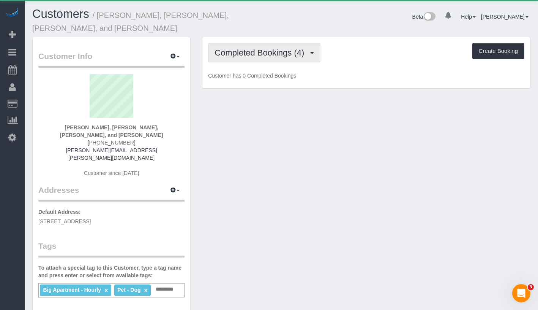
click at [248, 48] on button "Completed Bookings (4)" at bounding box center [264, 52] width 112 height 19
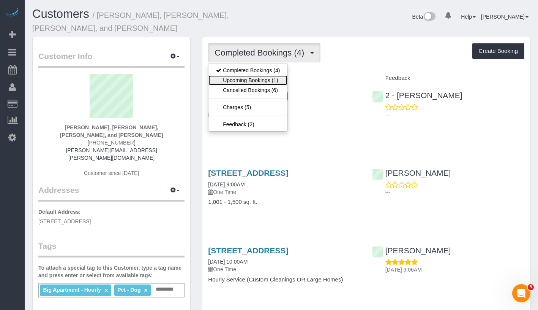
click at [248, 75] on link "Upcoming Bookings (1)" at bounding box center [248, 80] width 79 height 10
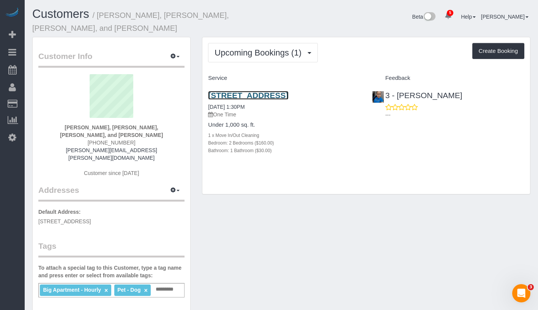
click at [226, 92] on link "144 Palmetto Street, Brooklyn, NY 11211" at bounding box center [248, 95] width 80 height 9
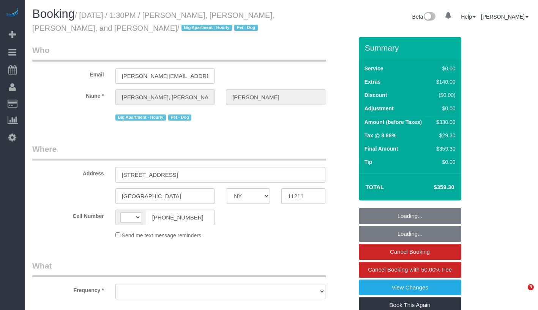
select select "NY"
select select "string:US"
select select "object:658"
select select "number:56"
select select "number:77"
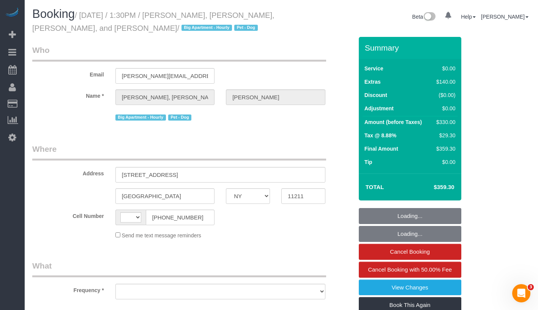
select select "number:13"
select select "number:6"
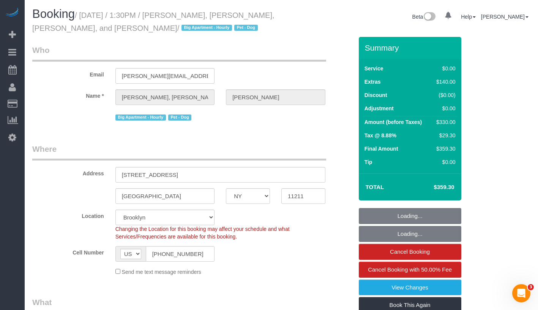
select select "object:809"
select select "2"
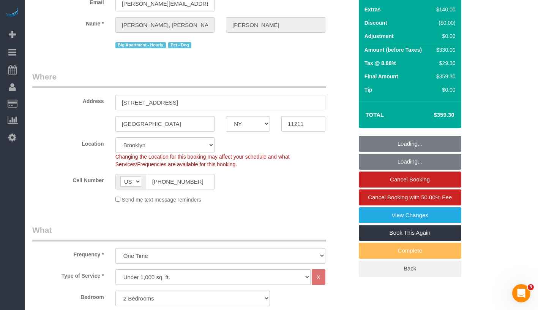
select select "string:stripe-card_1EbwUK4VGloSiKo7hR9zGA8A"
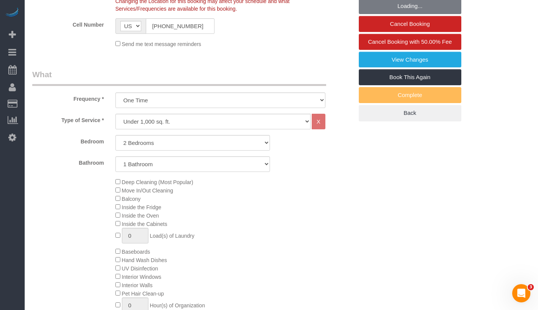
select select "2"
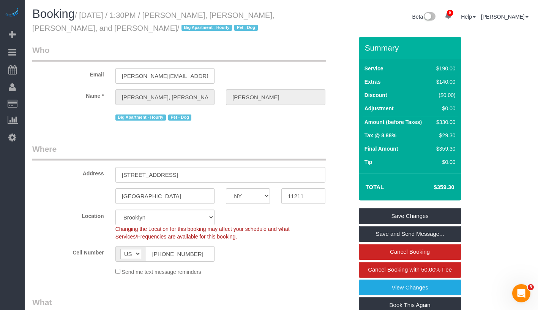
drag, startPoint x: 87, startPoint y: 14, endPoint x: 78, endPoint y: 29, distance: 17.9
click at [78, 29] on small "/ August 11, 2025 / 1:30PM / Marie, Michael, Sylvie, and Gus Moniot / Big Apart…" at bounding box center [153, 21] width 242 height 21
copy small "August 11, 2025 / 1:30PM / Marie, Michael, Sylvie, and Gus Moniot /"
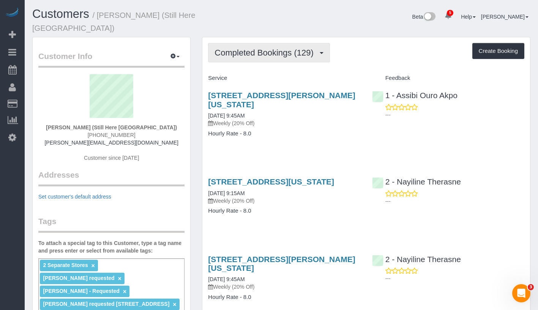
click at [296, 48] on span "Completed Bookings (129)" at bounding box center [266, 52] width 103 height 9
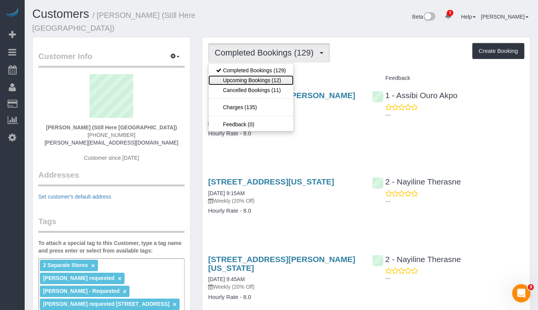
click at [281, 75] on link "Upcoming Bookings (12)" at bounding box center [251, 80] width 85 height 10
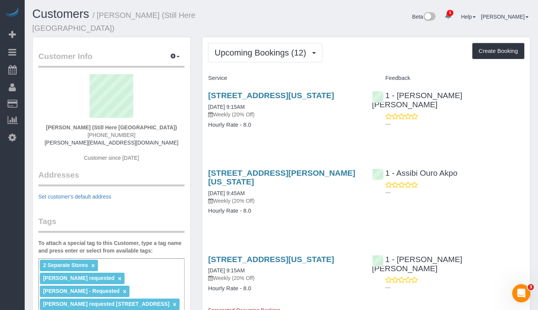
drag, startPoint x: 268, startPoint y: 107, endPoint x: 280, endPoint y: 106, distance: 12.2
click at [280, 106] on div "905 Madison Avenue, New York, NY 10021 08/11/2025 9:15AM Weekly (20% Off) Hourl…" at bounding box center [284, 113] width 164 height 58
copy link "08/11/2025 9:15AM"
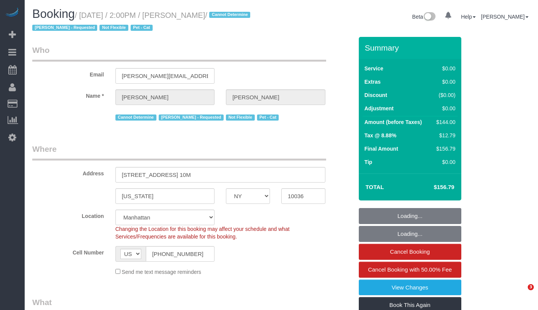
select select "NY"
select select "1"
select select "spot1"
select select "number:89"
select select "number:90"
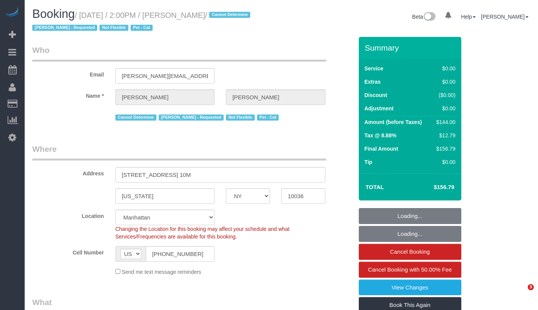
select select "number:14"
select select "number:5"
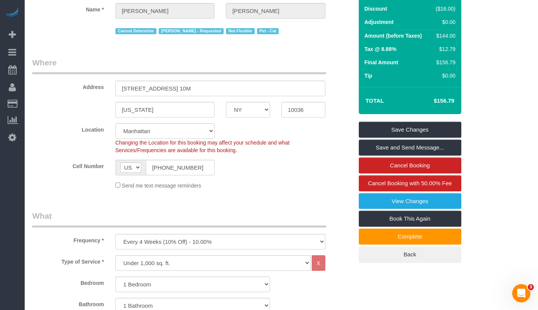
scroll to position [59, 0]
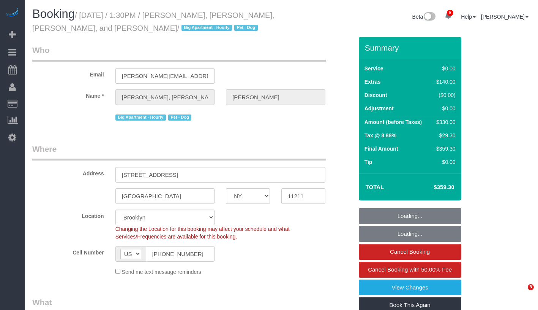
select select "NY"
select select "2"
select select "number:56"
select select "number:77"
select select "number:13"
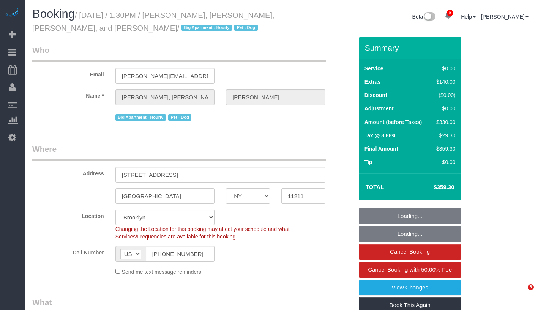
select select "number:6"
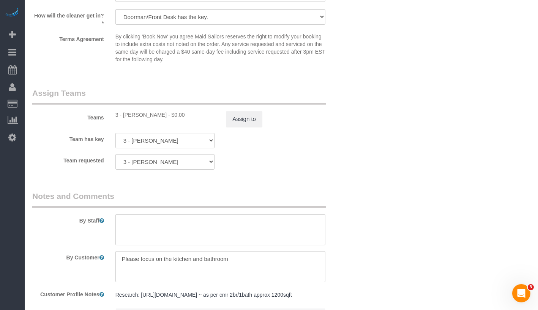
scroll to position [1082, 0]
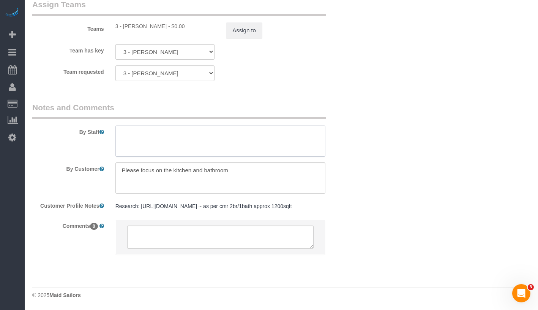
click at [204, 131] on textarea at bounding box center [220, 140] width 210 height 31
click at [256, 164] on textarea at bounding box center [220, 177] width 210 height 31
type textarea "Please focus on the kitchen and bathroom. Also, please don't forget to clean th…"
click at [224, 133] on textarea at bounding box center [220, 140] width 210 height 31
paste textarea "Hello! For entry, we left the keys in the backyard. If you’re facing the front …"
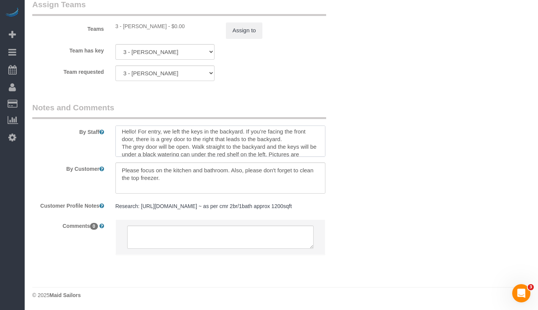
scroll to position [0, 0]
drag, startPoint x: 138, startPoint y: 124, endPoint x: 117, endPoint y: 124, distance: 20.9
click at [117, 125] on textarea at bounding box center [220, 140] width 210 height 31
type textarea "For entry, we left the keys in the backyard. If you’re facing the front door, t…"
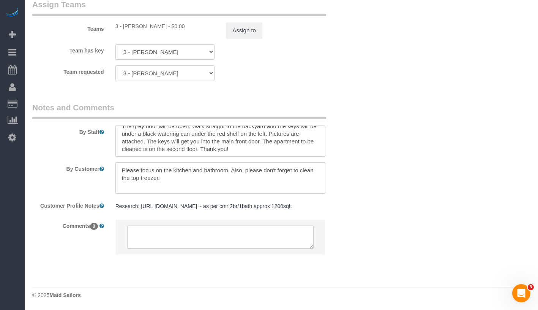
drag, startPoint x: 122, startPoint y: 124, endPoint x: 292, endPoint y: 169, distance: 176.3
click at [292, 169] on sui-booking-comments "By Staff By Customer Customer Profile Notes Research: https://www.zillow.com/ho…" at bounding box center [192, 182] width 321 height 161
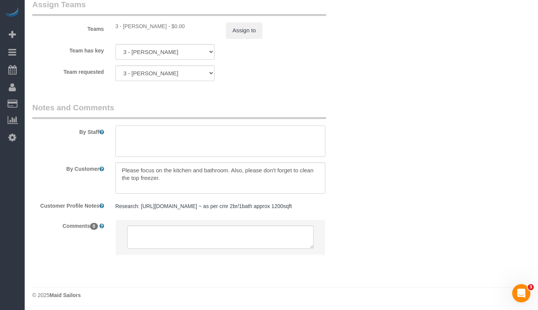
scroll to position [0, 0]
click at [120, 162] on textarea at bounding box center [220, 177] width 210 height 31
paste textarea "For entry, we left the keys in the backyard. If you’re facing the front door, t…"
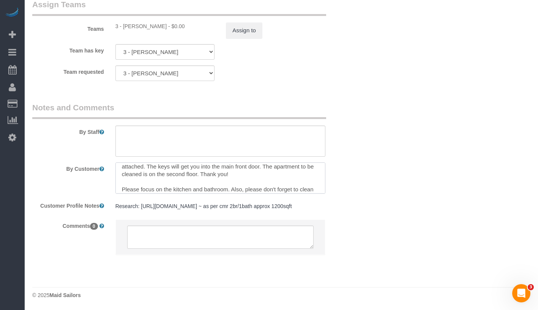
scroll to position [45, 0]
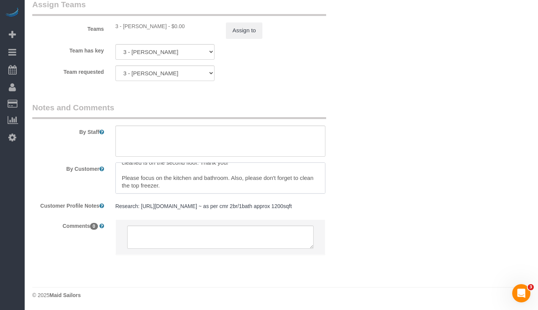
type textarea "For entry, we left the keys in the backyard. If you’re facing the front door, t…"
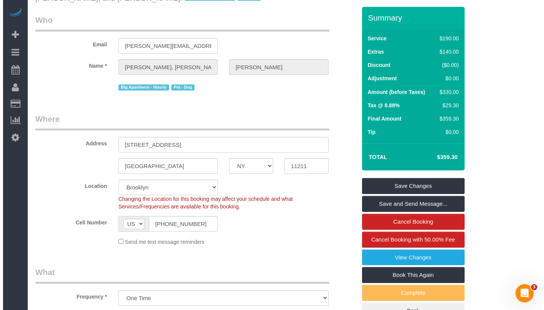
scroll to position [0, 0]
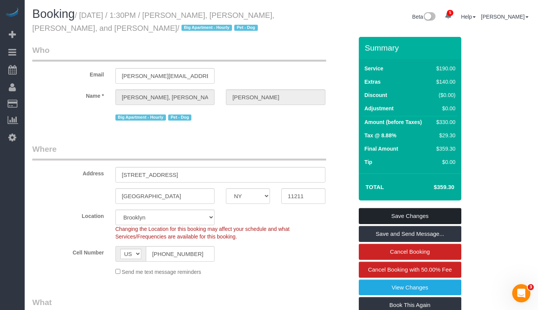
click at [437, 213] on link "Save Changes" at bounding box center [410, 216] width 103 height 16
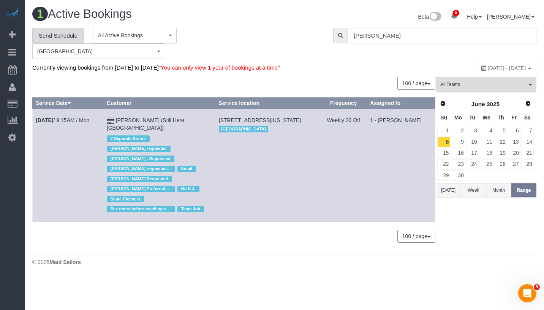
click at [67, 33] on link "Send Schedule" at bounding box center [58, 36] width 52 height 16
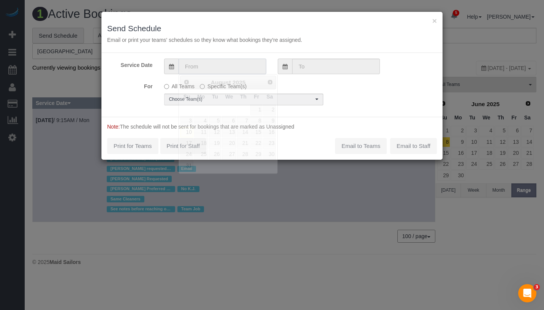
click at [219, 61] on input "text" at bounding box center [223, 66] width 88 height 16
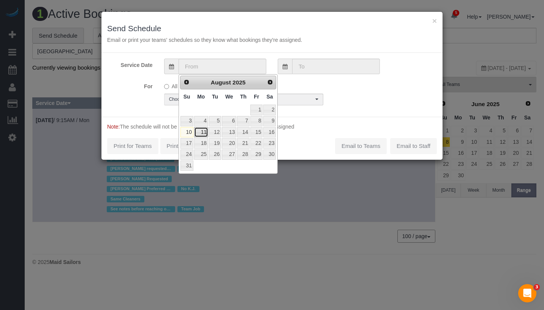
click at [204, 134] on link "11" at bounding box center [201, 132] width 14 height 10
type input "08/11/2025"
click at [204, 134] on link "11" at bounding box center [201, 132] width 14 height 10
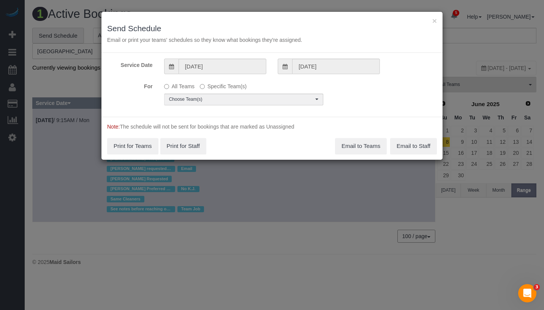
click at [240, 91] on div "All Teams Specific Team(s) Choose Team(s) * - K.J. *Irene Flores - Test 0 - Abd…" at bounding box center [243, 92] width 171 height 25
click at [240, 96] on span "Choose Team(s)" at bounding box center [241, 99] width 144 height 6
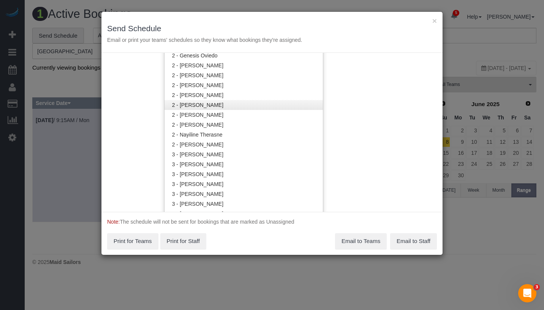
scroll to position [587, 0]
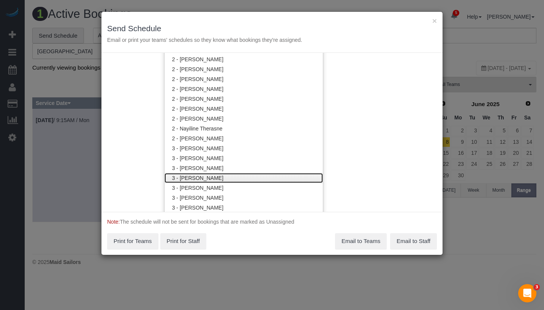
click at [244, 175] on link "3 - [PERSON_NAME]" at bounding box center [243, 178] width 158 height 10
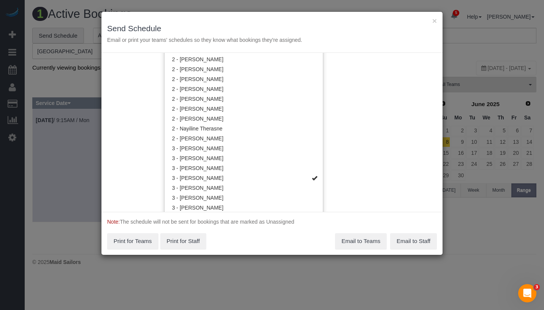
click at [352, 157] on div "Service Date 08/11/2025 08/11/2025 For All Teams Specific Team(s) 3 - Geraldin …" at bounding box center [271, 132] width 341 height 159
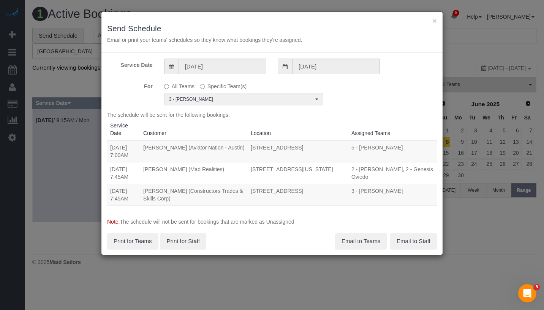
scroll to position [0, 0]
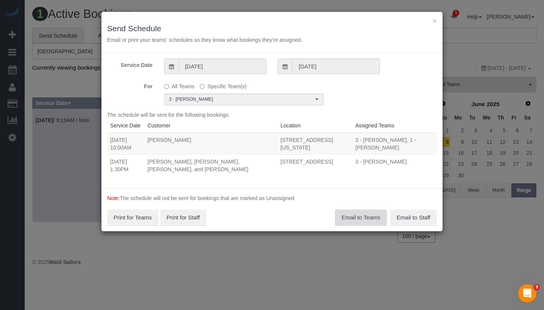
click at [366, 216] on button "Email to Teams" at bounding box center [361, 217] width 52 height 16
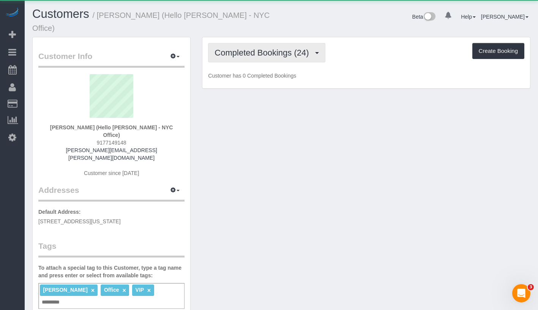
click at [257, 48] on span "Completed Bookings (24)" at bounding box center [264, 52] width 98 height 9
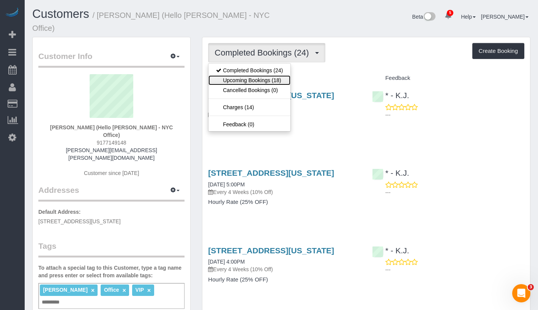
click at [248, 75] on link "Upcoming Bookings (18)" at bounding box center [250, 80] width 82 height 10
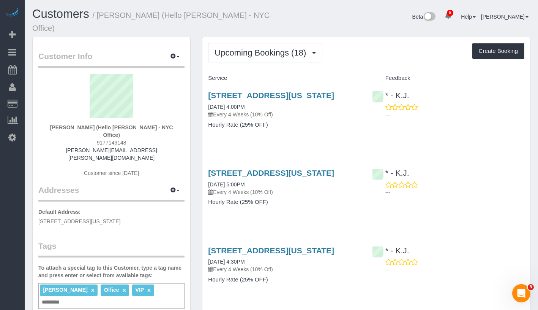
drag, startPoint x: 53, startPoint y: 118, endPoint x: 167, endPoint y: 118, distance: 114.7
click at [167, 118] on div "Julia Psitos (Hello Alfred - NYC Office) 9177149148 julia.psitos@helloalfred.co…" at bounding box center [111, 129] width 146 height 110
copy strong "Julia Psitos (Hello Alfred - NYC Office)"
drag, startPoint x: 201, startPoint y: 107, endPoint x: 273, endPoint y: 104, distance: 72.2
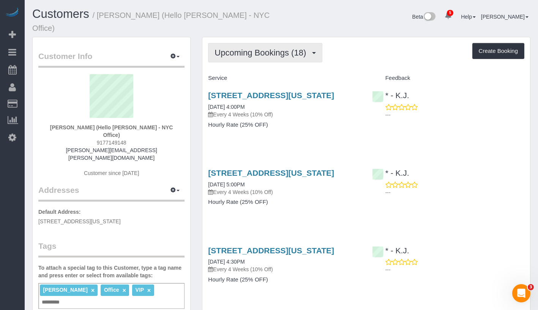
copy link "08/21/2025 4:00PM"
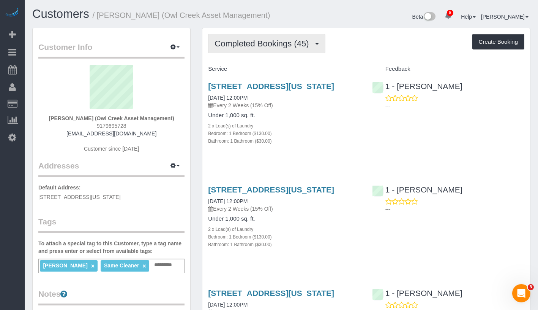
click at [256, 44] on span "Completed Bookings (45)" at bounding box center [264, 43] width 98 height 9
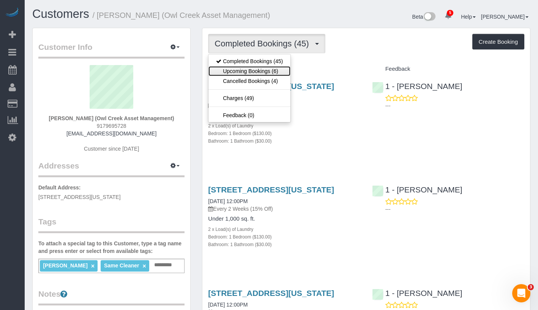
click at [258, 68] on link "Upcoming Bookings (6)" at bounding box center [250, 71] width 82 height 10
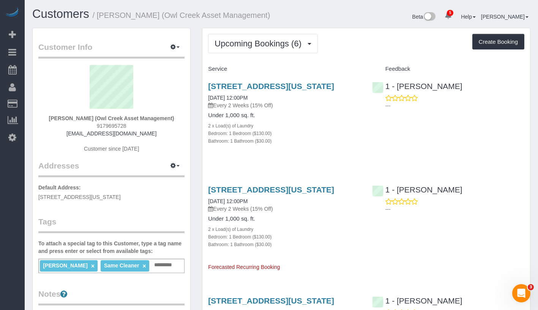
drag, startPoint x: 45, startPoint y: 120, endPoint x: 177, endPoint y: 115, distance: 132.3
click at [177, 115] on div "[PERSON_NAME] (Owl Creek Asset Management) 9179695728 [EMAIL_ADDRESS][DOMAIN_NA…" at bounding box center [111, 112] width 146 height 95
copy strong "[PERSON_NAME] (Owl Creek Asset Management)"
drag, startPoint x: 203, startPoint y: 107, endPoint x: 268, endPoint y: 103, distance: 65.1
click at [268, 103] on div "[STREET_ADDRESS][US_STATE] [DATE] 12:00PM Every 2 Weeks (15% Off) Under 1,000 s…" at bounding box center [284, 117] width 164 height 84
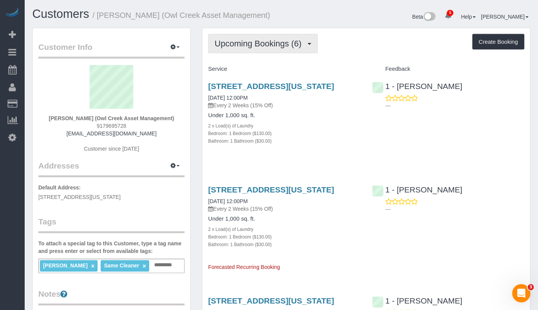
copy link "[DATE] 12:00PM"
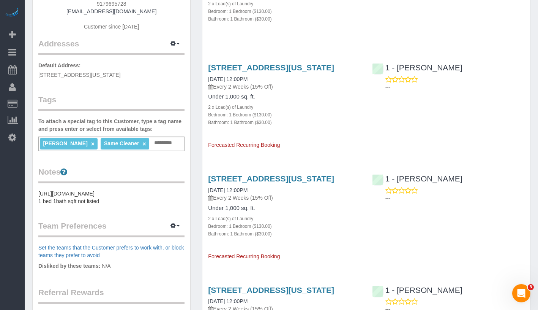
scroll to position [128, 0]
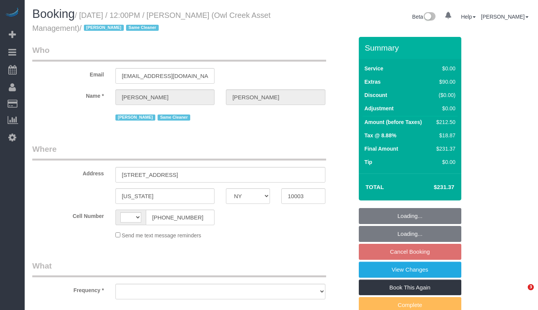
select select "NY"
select select "number:89"
select select "number:90"
select select "number:15"
select select "number:5"
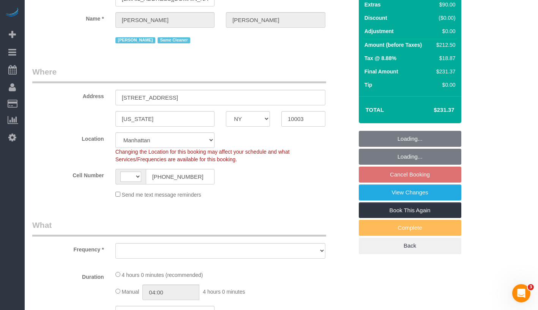
select select "string:US"
select select "object:921"
select select "string:stripe-pm_1NmKBJ4VGloSiKo7fwJ9Gviu"
select select "1"
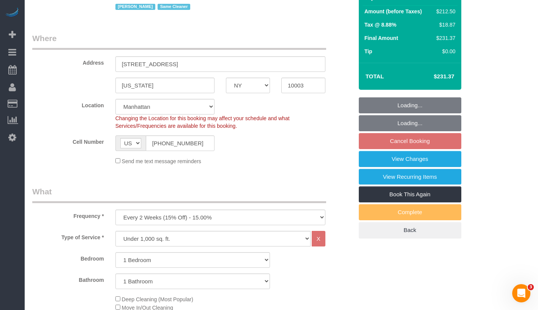
select select "spot5"
select select "1"
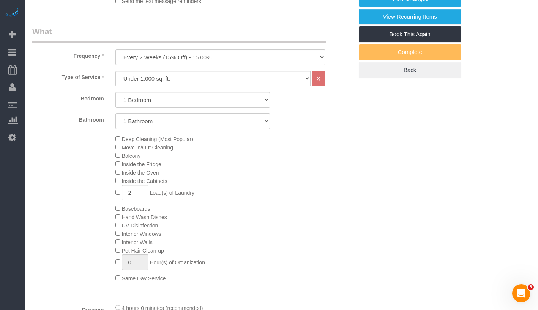
scroll to position [337, 0]
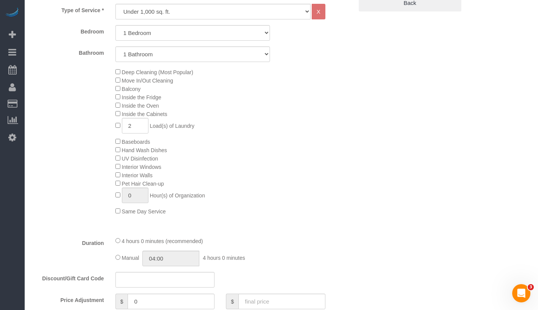
select select "object:1389"
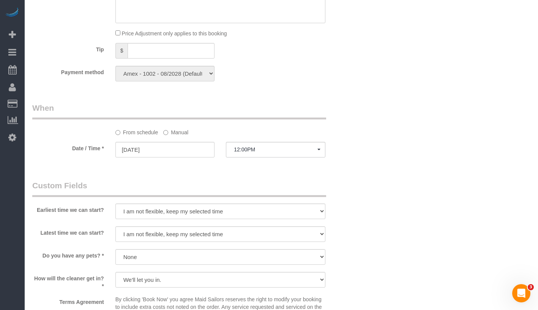
scroll to position [676, 0]
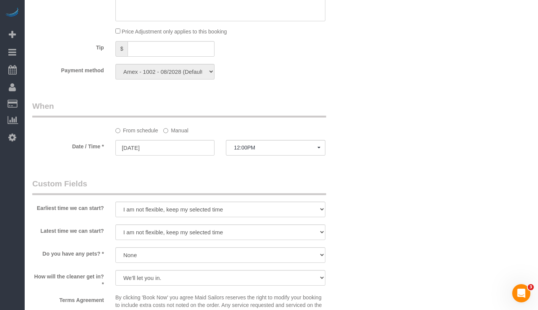
click at [172, 132] on label "Manual" at bounding box center [175, 129] width 25 height 10
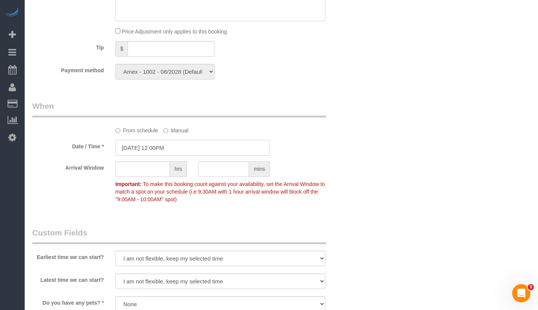
click at [173, 147] on input "08/12/2025 12:00PM" at bounding box center [192, 148] width 155 height 16
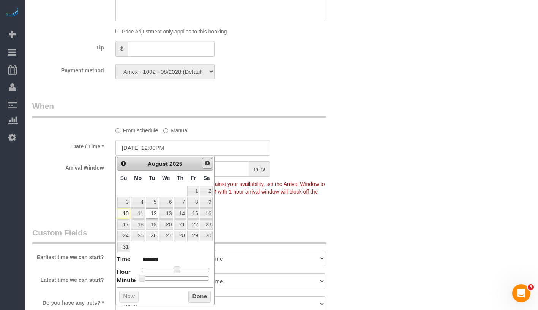
click at [209, 164] on span "Next" at bounding box center [207, 163] width 6 height 6
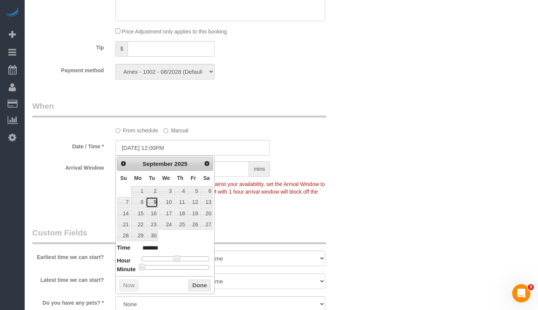
click at [150, 202] on link "9" at bounding box center [152, 202] width 12 height 10
type input "09/09/2025 12:00PM"
click at [197, 278] on div "Prev Next September 2025 Su Mo Tu We Th Fr Sa 1 2 3 4 5 6 7 8 9 10 11 12 13 14 …" at bounding box center [165, 224] width 100 height 138
click at [193, 288] on button "Done" at bounding box center [199, 285] width 22 height 12
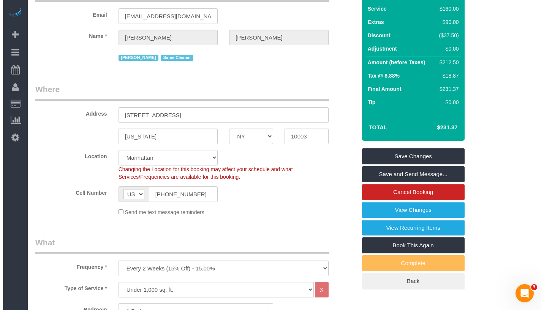
scroll to position [0, 0]
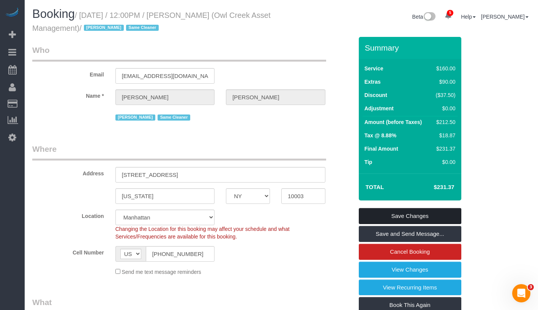
click at [422, 218] on link "Save Changes" at bounding box center [410, 216] width 103 height 16
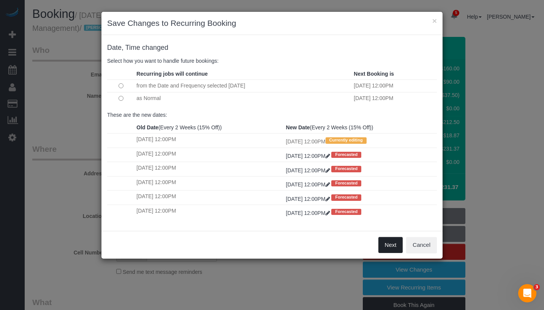
click at [388, 243] on button "Next" at bounding box center [390, 245] width 25 height 16
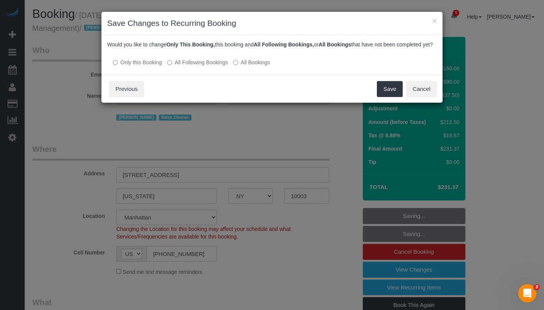
click at [218, 66] on label "All Following Bookings" at bounding box center [197, 62] width 61 height 8
click at [380, 97] on button "Save" at bounding box center [390, 89] width 26 height 16
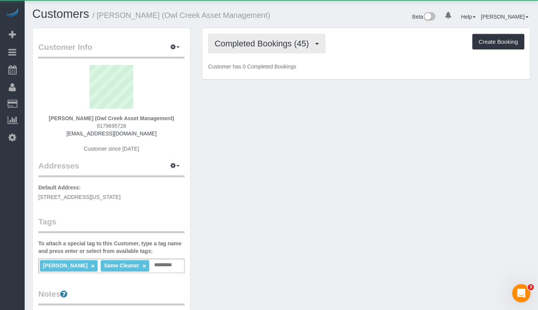
click at [255, 47] on button "Completed Bookings (45)" at bounding box center [266, 43] width 117 height 19
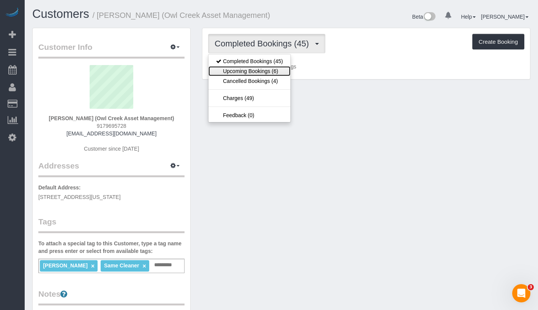
click at [257, 72] on link "Upcoming Bookings (6)" at bounding box center [250, 71] width 82 height 10
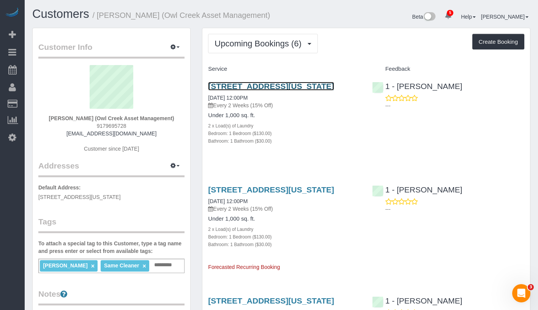
click at [280, 85] on link "1 Astor Place, Apt.8b, New York, NY 10003" at bounding box center [271, 86] width 126 height 9
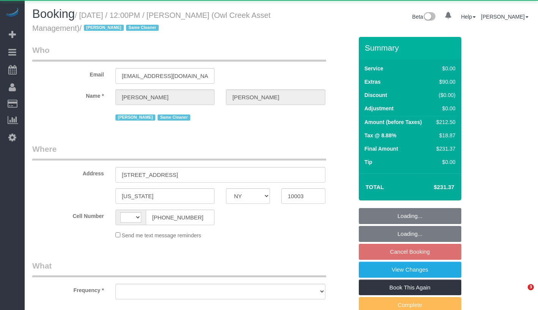
select select "NY"
select select "string:[GEOGRAPHIC_DATA]"
select select "object:669"
select select "1"
select select "number:89"
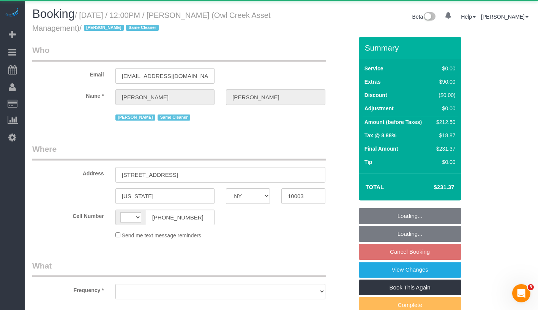
select select "number:90"
select select "number:15"
select select "number:5"
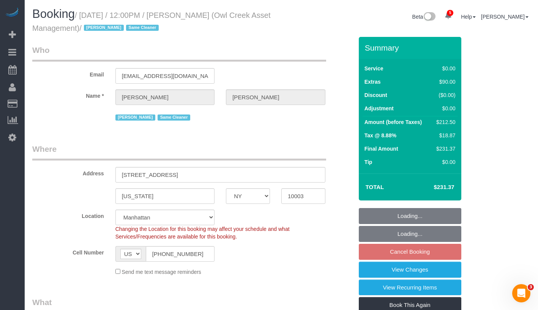
select select "object:925"
select select "string:stripe-pm_1NmKBJ4VGloSiKo7fwJ9Gviu"
select select "1"
select select "spot5"
click at [85, 15] on small "/ [DATE] / 12:00PM / [PERSON_NAME] (Owl Creek Asset Management) / [PERSON_NAME]…" at bounding box center [151, 21] width 239 height 21
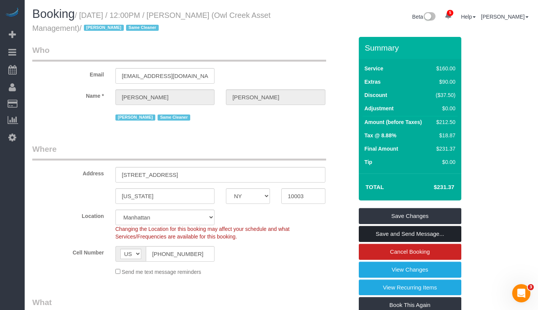
click at [444, 237] on link "Save and Send Message..." at bounding box center [410, 234] width 103 height 16
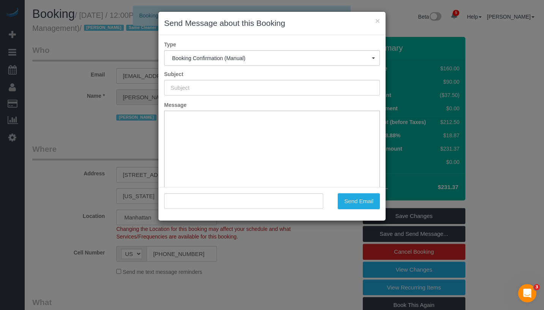
type input "Cleaning Confirmed for [DATE] 12:00pm"
type input ""[PERSON_NAME]" <[PERSON_NAME][EMAIL_ADDRESS][DOMAIN_NAME]>"
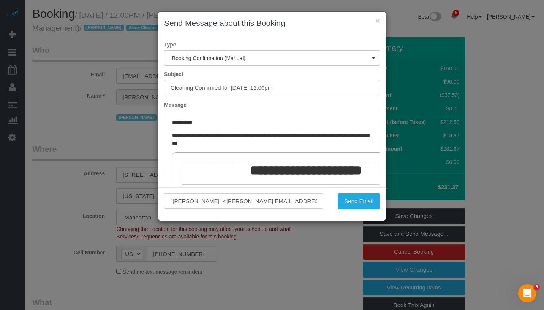
drag, startPoint x: 232, startPoint y: 88, endPoint x: 307, endPoint y: 88, distance: 75.2
click at [307, 88] on input "Cleaning Confirmed for [DATE] 12:00pm" at bounding box center [272, 88] width 216 height 16
click at [360, 198] on button "Send Email" at bounding box center [359, 201] width 42 height 16
